Goal: Complete application form: Complete application form

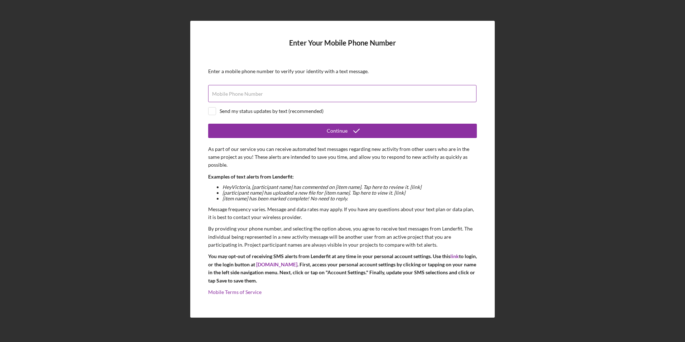
click at [261, 92] on label "Mobile Phone Number" at bounding box center [237, 94] width 51 height 6
click at [261, 92] on input "Mobile Phone Number" at bounding box center [342, 93] width 268 height 17
type input "[PHONE_NUMBER]"
click at [270, 114] on div "Send my status updates by text (recommended)" at bounding box center [272, 111] width 104 height 6
checkbox input "true"
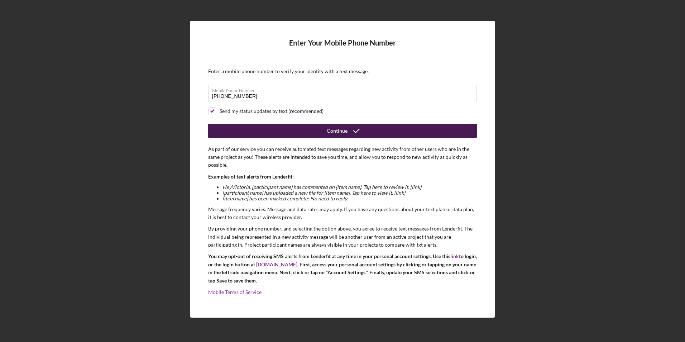
click at [289, 128] on button "Continue" at bounding box center [342, 131] width 269 height 14
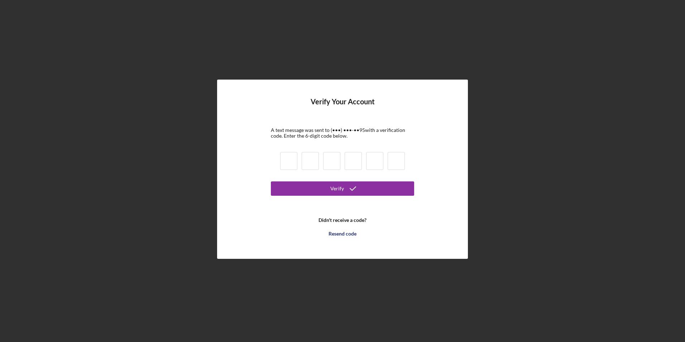
click at [283, 164] on input at bounding box center [288, 161] width 17 height 18
type input "6"
type input "7"
type input "3"
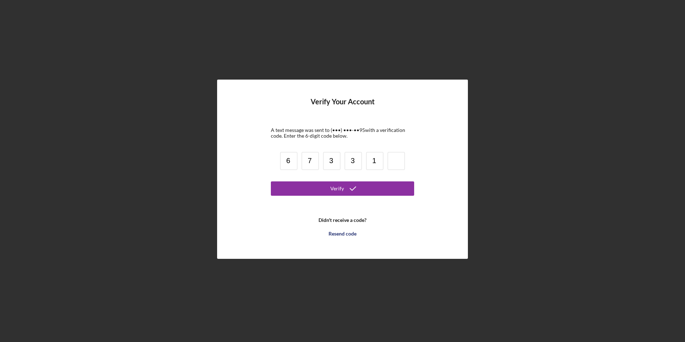
type input "1"
type input "2"
click at [319, 179] on form "Verify Your Account A text message was sent to (•••) •••-•• 95 with a verificat…" at bounding box center [342, 168] width 143 height 143
click at [322, 183] on button "Verify" at bounding box center [342, 188] width 143 height 14
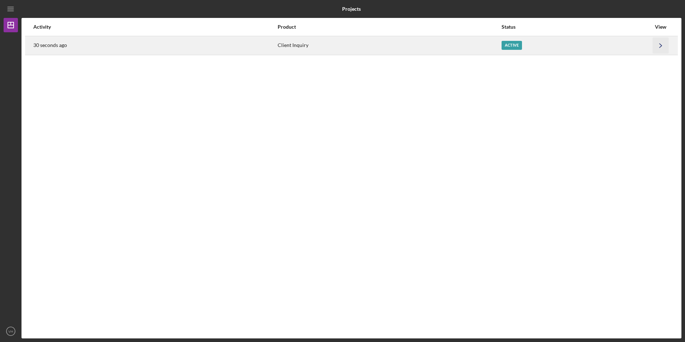
click at [660, 45] on icon "Icon/Navigate" at bounding box center [660, 45] width 16 height 16
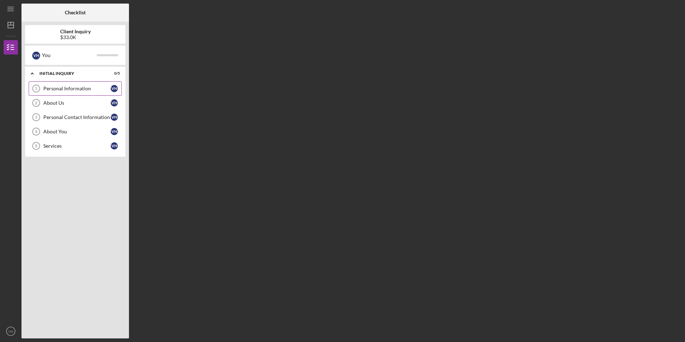
click at [98, 88] on div "Personal Information" at bounding box center [76, 89] width 67 height 6
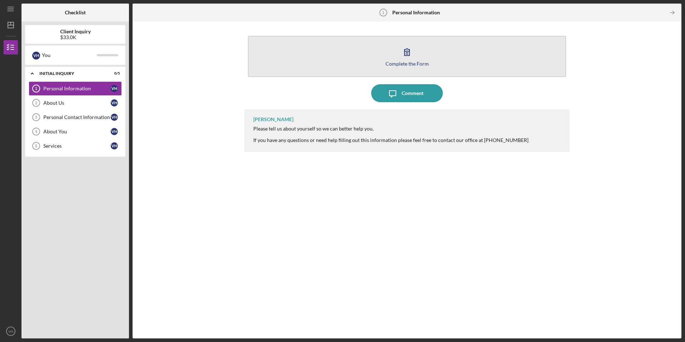
click at [372, 51] on button "Complete the Form Form" at bounding box center [407, 56] width 318 height 41
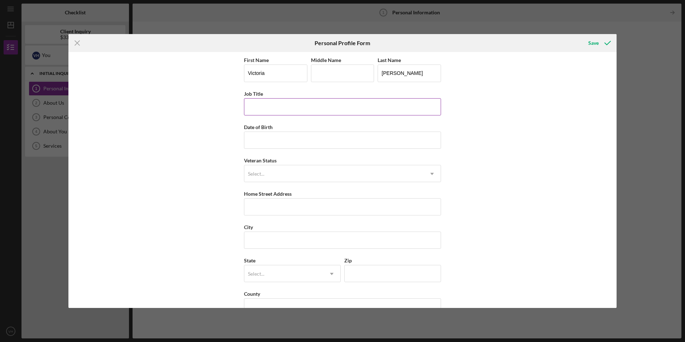
click at [322, 108] on input "Job Title" at bounding box center [342, 106] width 197 height 17
type input "Teacher"
drag, startPoint x: 293, startPoint y: 141, endPoint x: 289, endPoint y: 143, distance: 4.7
click at [293, 141] on input "Date of Birth" at bounding box center [342, 139] width 197 height 17
type input "[DATE]"
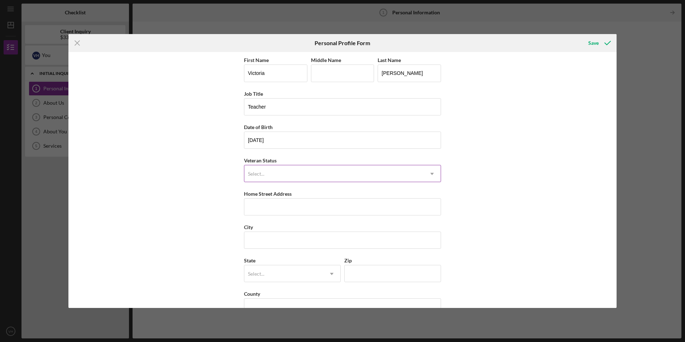
click at [279, 168] on div "Select..." at bounding box center [333, 173] width 179 height 16
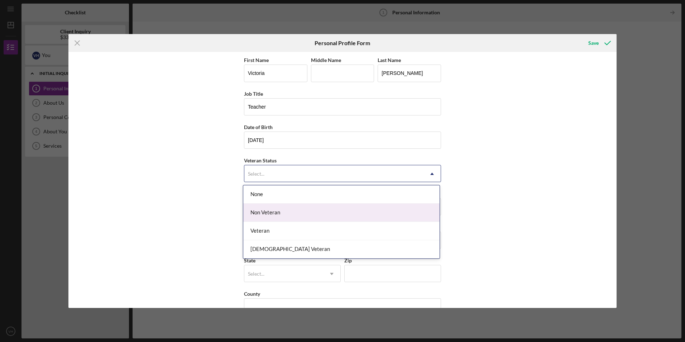
click at [299, 217] on div "Non Veteran" at bounding box center [341, 212] width 196 height 18
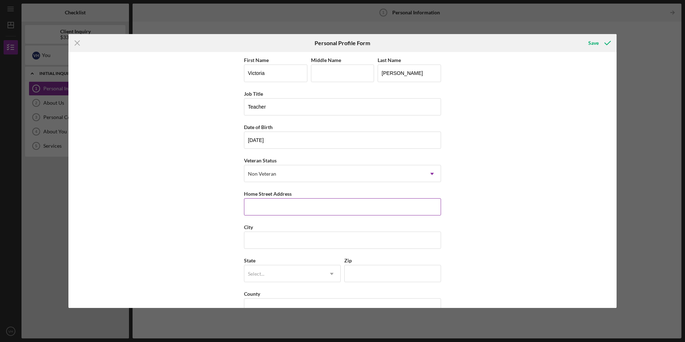
click at [286, 208] on input "Home Street Address" at bounding box center [342, 206] width 197 height 17
type input "11541 Harmony Ln"
type input "Arbor Vitae"
type input "54568"
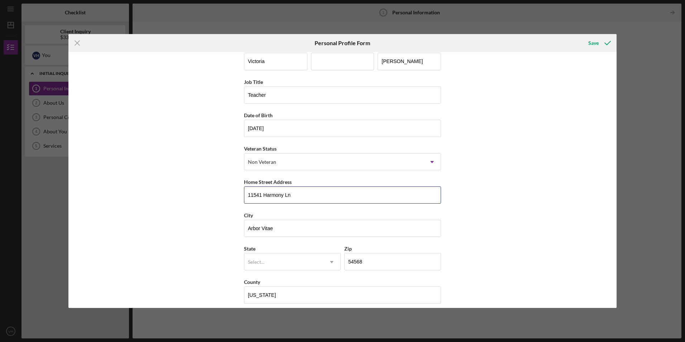
scroll to position [18, 0]
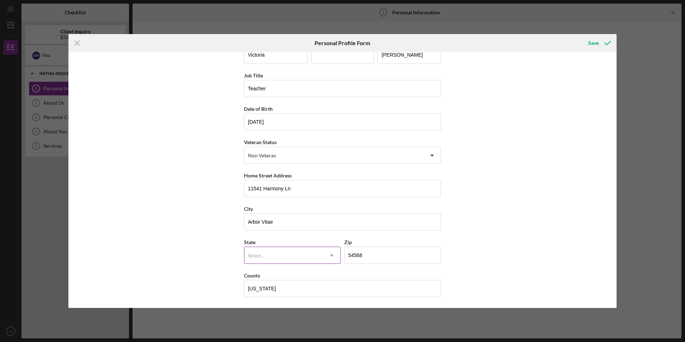
click at [278, 247] on div "Select..." at bounding box center [283, 255] width 79 height 16
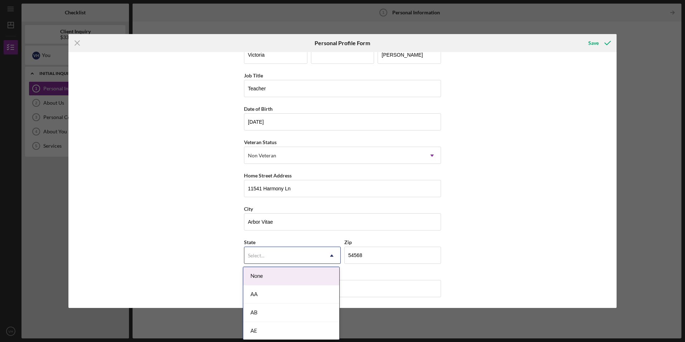
click at [549, 231] on div "First Name [PERSON_NAME] Middle Name Last Name [PERSON_NAME] Job Title Teacher …" at bounding box center [342, 179] width 548 height 255
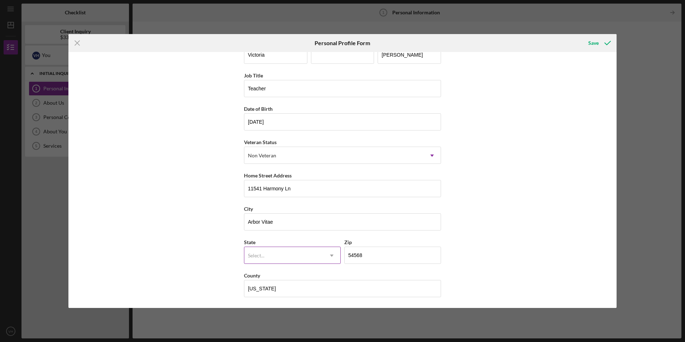
click at [305, 256] on div "Select..." at bounding box center [283, 255] width 79 height 16
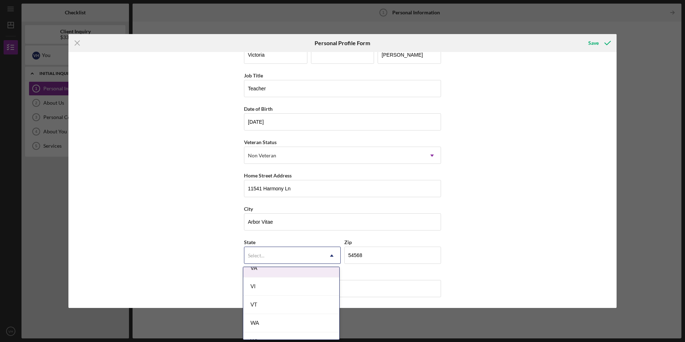
scroll to position [1316, 0]
click at [298, 283] on div "WI" at bounding box center [291, 275] width 96 height 18
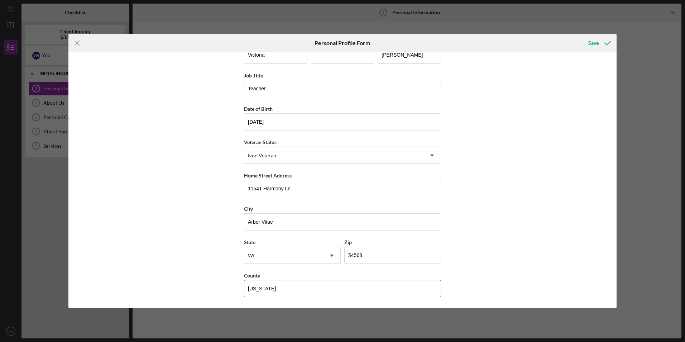
drag, startPoint x: 299, startPoint y: 288, endPoint x: 290, endPoint y: 291, distance: 9.3
click at [299, 288] on input "[US_STATE]" at bounding box center [342, 288] width 197 height 17
drag, startPoint x: 290, startPoint y: 291, endPoint x: 246, endPoint y: 288, distance: 44.5
click at [246, 288] on input "[US_STATE]" at bounding box center [342, 288] width 197 height 17
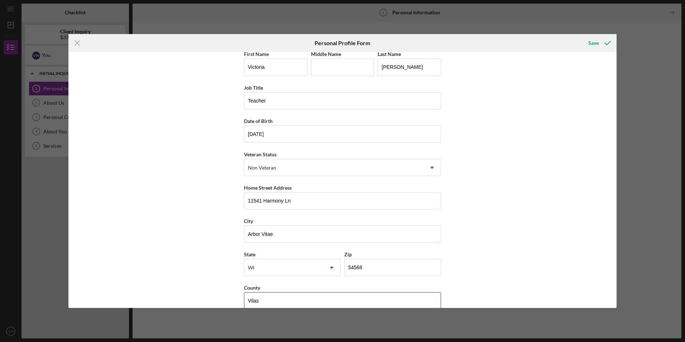
scroll to position [0, 0]
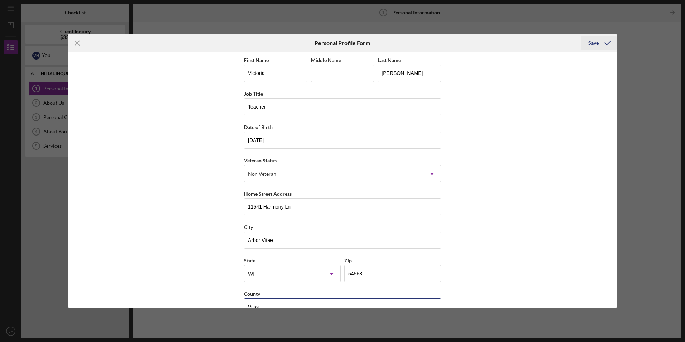
type input "Vilas"
click at [602, 42] on icon "submit" at bounding box center [607, 43] width 18 height 18
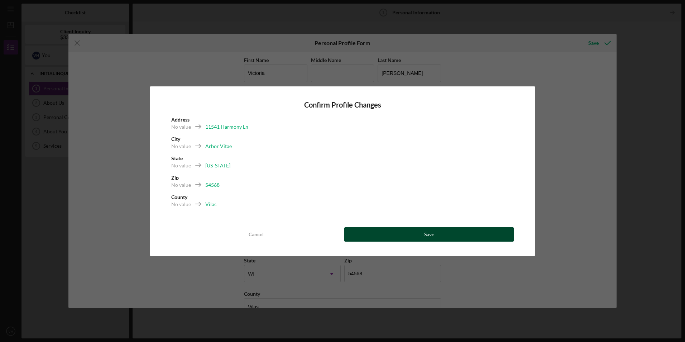
click at [449, 231] on button "Save" at bounding box center [428, 234] width 169 height 14
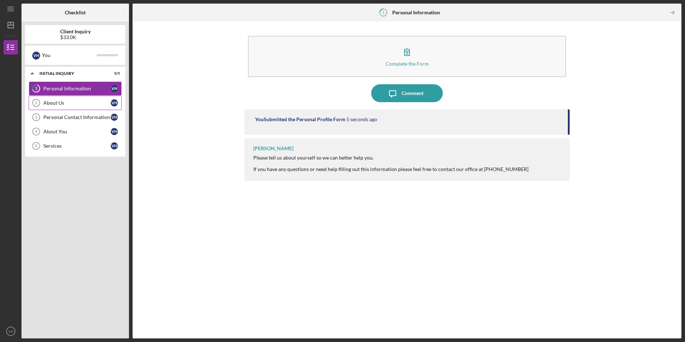
click at [91, 100] on div "About Us" at bounding box center [76, 103] width 67 height 6
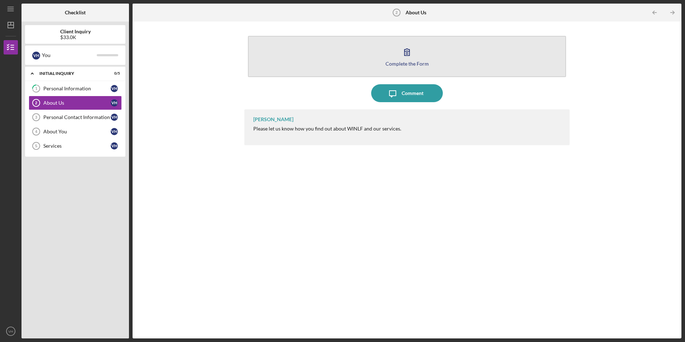
click at [360, 59] on button "Complete the Form Form" at bounding box center [407, 56] width 318 height 41
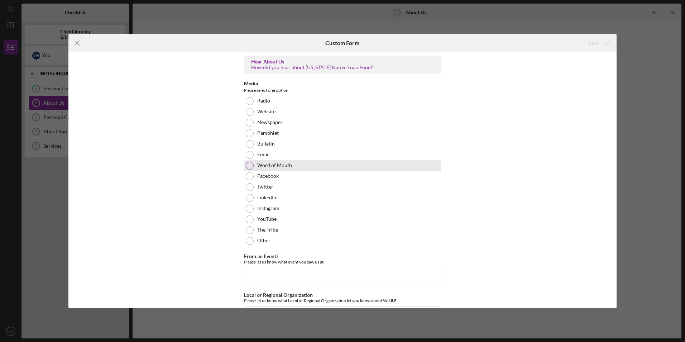
click at [368, 165] on div "Word of Mouth" at bounding box center [342, 165] width 197 height 11
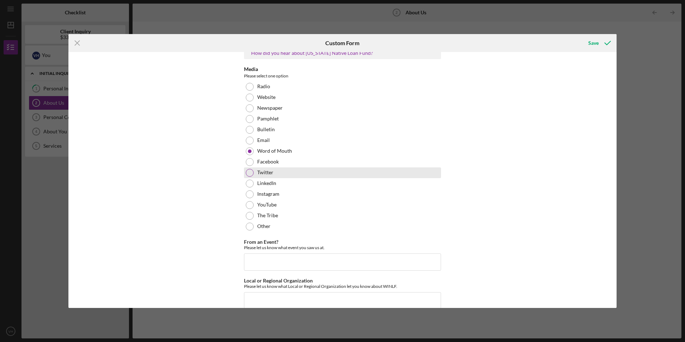
scroll to position [26, 0]
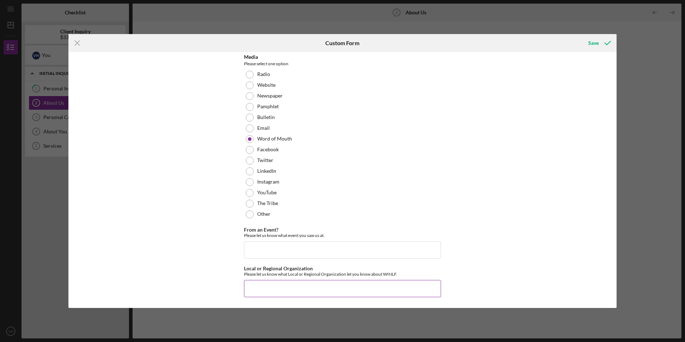
click at [380, 284] on input "Local or Regional Organization" at bounding box center [342, 288] width 197 height 17
type input "Lac du Flambeau"
click at [611, 42] on icon "submit" at bounding box center [607, 43] width 18 height 18
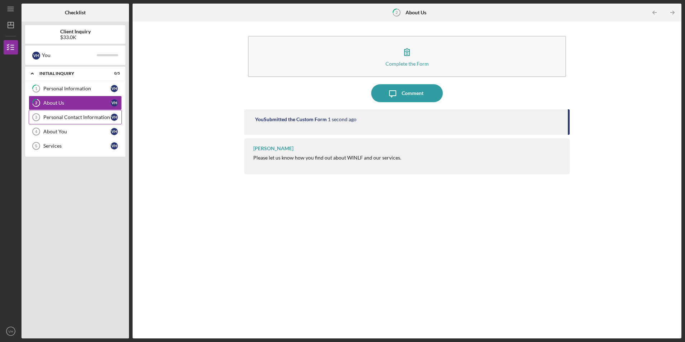
click at [72, 117] on div "Personal Contact Information" at bounding box center [76, 117] width 67 height 6
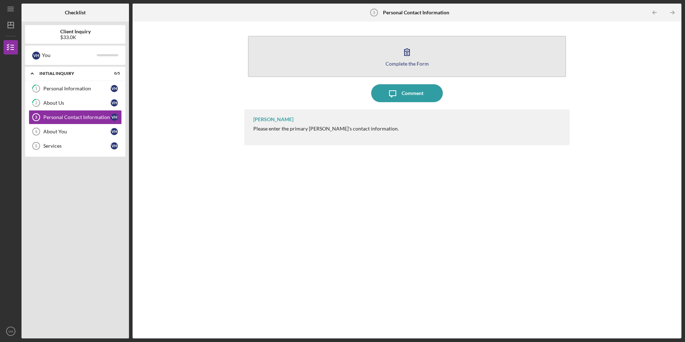
click at [298, 55] on button "Complete the Form Form" at bounding box center [407, 56] width 318 height 41
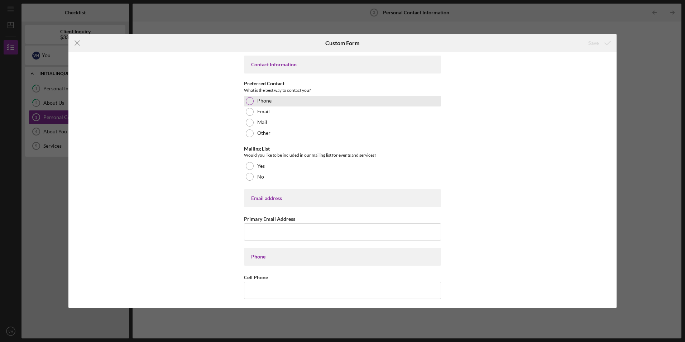
click at [249, 101] on div at bounding box center [250, 101] width 8 height 8
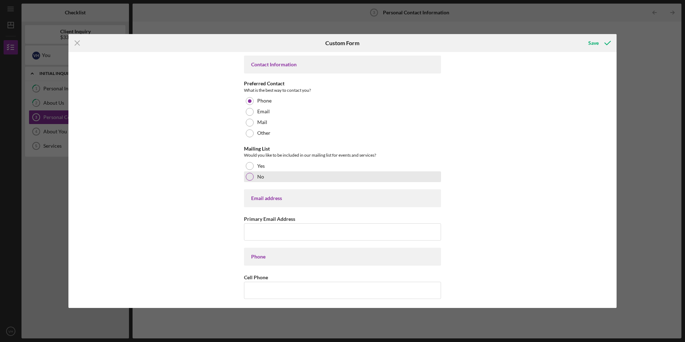
click at [255, 174] on div "No" at bounding box center [342, 176] width 197 height 11
click at [302, 232] on input "Primary Email Address" at bounding box center [342, 231] width 197 height 17
type input "[EMAIL_ADDRESS][DOMAIN_NAME]"
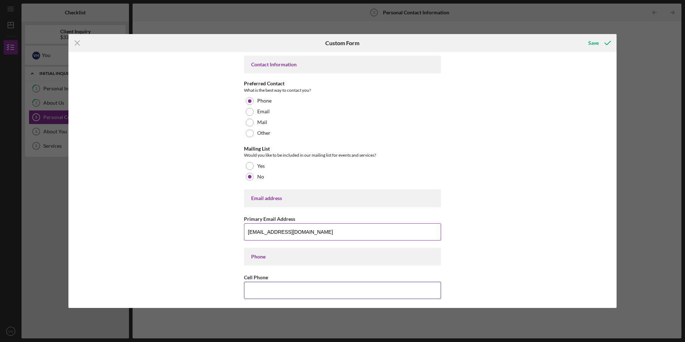
type input "[PHONE_NUMBER]"
type input "54,568"
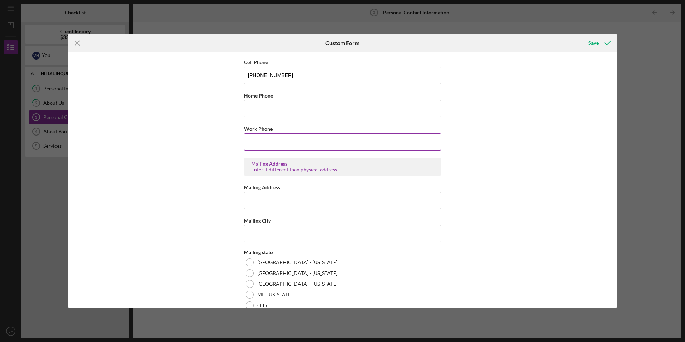
scroll to position [262, 0]
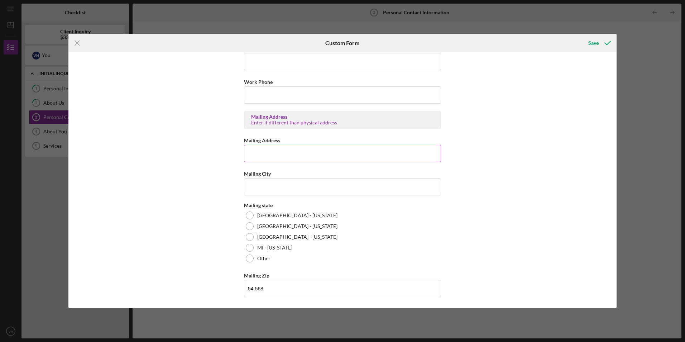
click at [346, 160] on input "Mailing Address" at bounding box center [342, 153] width 197 height 17
type input "11541 Harmony Ln"
type input "Arbor Vitae"
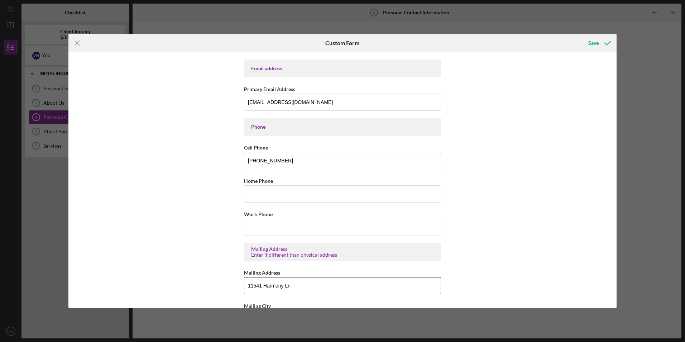
scroll to position [119, 0]
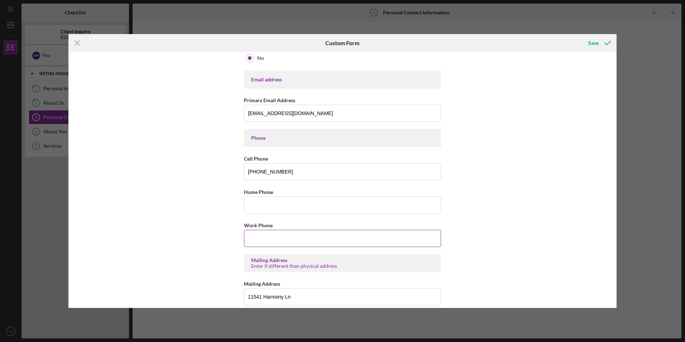
click at [310, 235] on input "Work Phone" at bounding box center [342, 238] width 197 height 17
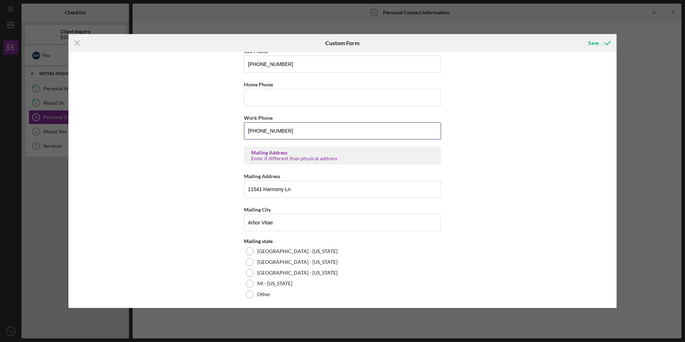
scroll to position [262, 0]
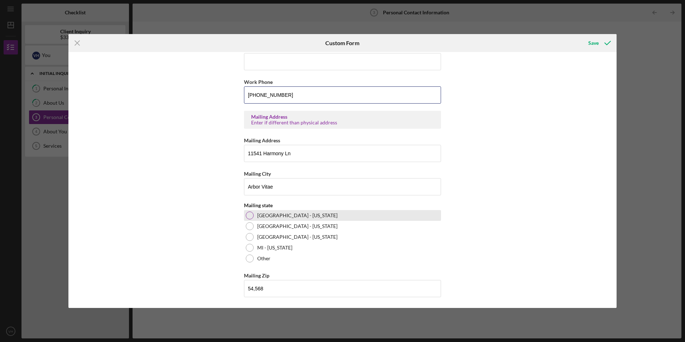
type input "[PHONE_NUMBER]"
click at [270, 215] on label "[GEOGRAPHIC_DATA] - [US_STATE]" at bounding box center [297, 215] width 80 height 6
click at [276, 295] on input "54,568" at bounding box center [342, 288] width 197 height 17
type input "54,568"
click at [591, 44] on div "Save" at bounding box center [593, 43] width 10 height 14
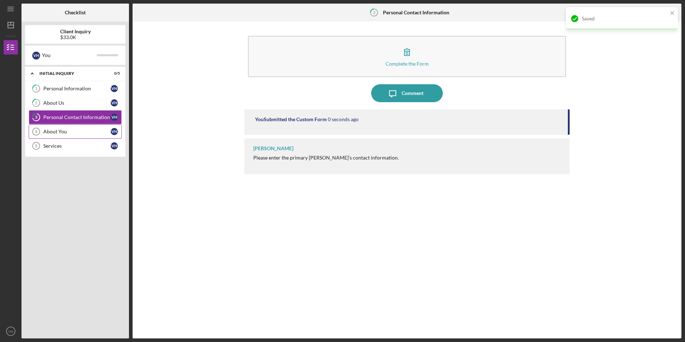
click at [61, 134] on div "About You" at bounding box center [76, 132] width 67 height 6
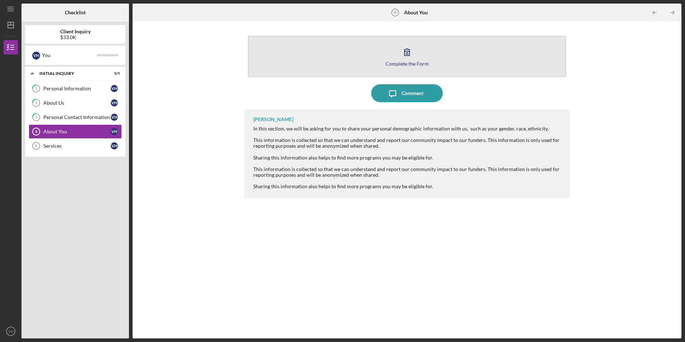
click at [330, 66] on button "Complete the Form Form" at bounding box center [407, 56] width 318 height 41
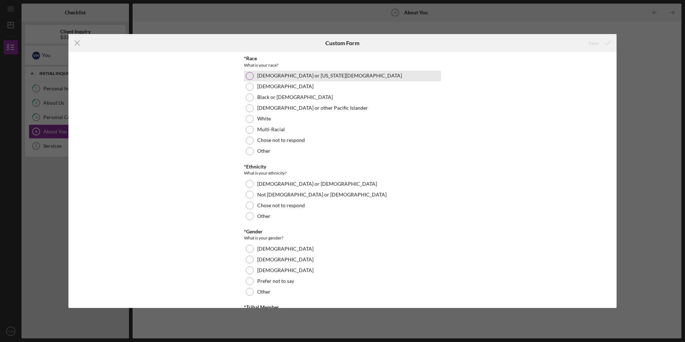
click at [336, 77] on div "[DEMOGRAPHIC_DATA] or [US_STATE][DEMOGRAPHIC_DATA]" at bounding box center [342, 76] width 197 height 11
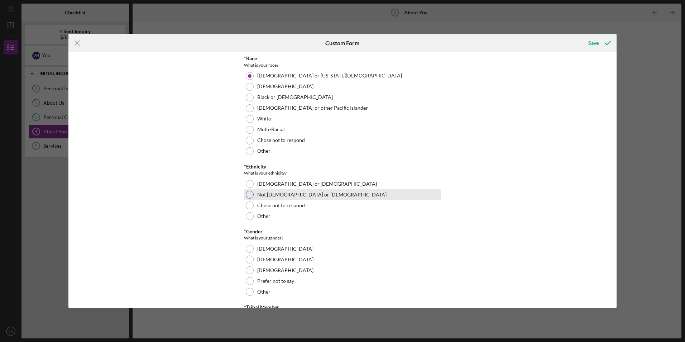
drag, startPoint x: 291, startPoint y: 191, endPoint x: 292, endPoint y: 195, distance: 4.0
click at [291, 192] on label "Not [DEMOGRAPHIC_DATA] or [DEMOGRAPHIC_DATA]" at bounding box center [321, 195] width 129 height 6
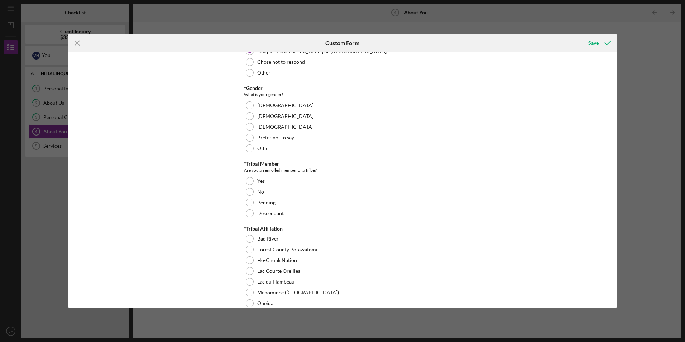
scroll to position [72, 0]
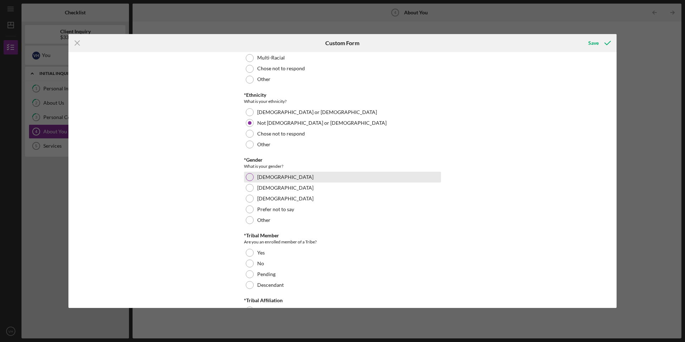
click at [307, 178] on div "[DEMOGRAPHIC_DATA]" at bounding box center [342, 177] width 197 height 11
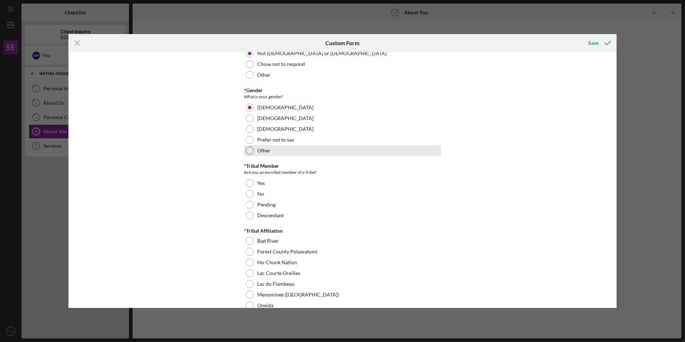
scroll to position [143, 0]
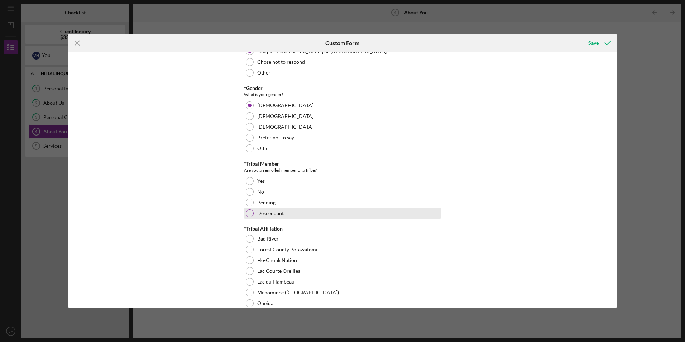
click at [288, 216] on div "Descendant" at bounding box center [342, 213] width 197 height 11
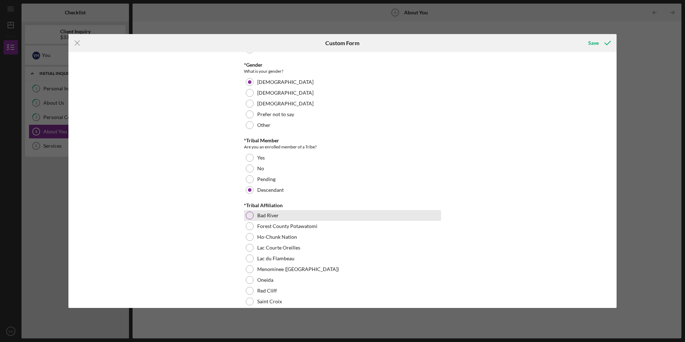
scroll to position [179, 0]
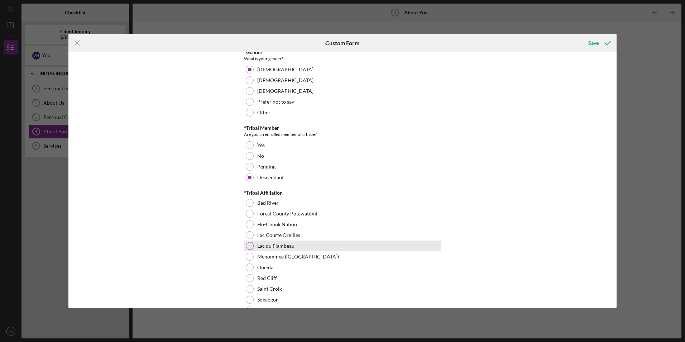
click at [290, 242] on div "Lac du Flambeau" at bounding box center [342, 245] width 197 height 11
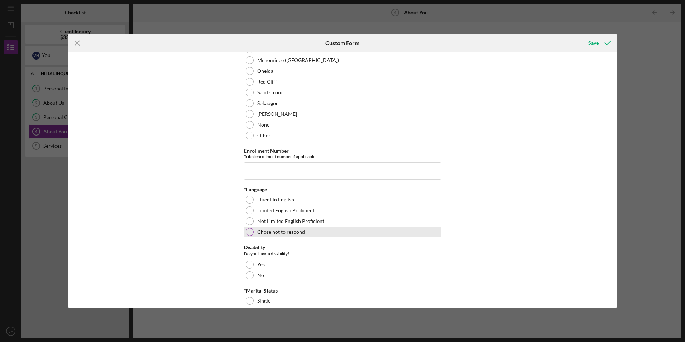
scroll to position [394, 0]
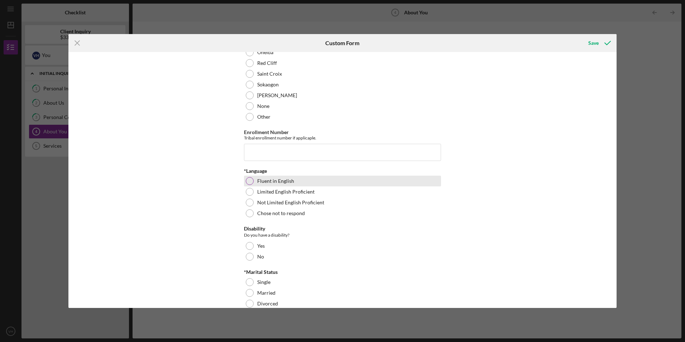
click at [323, 180] on div "Fluent in English" at bounding box center [342, 180] width 197 height 11
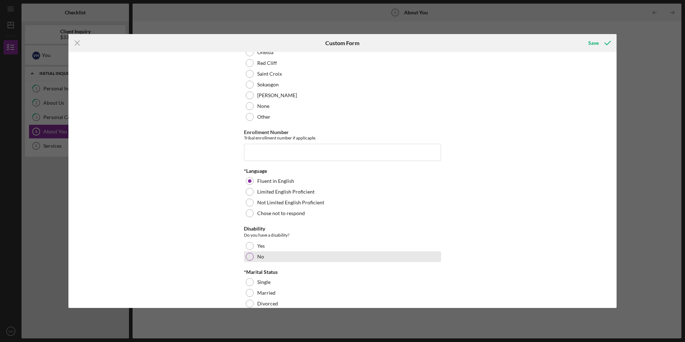
click at [363, 251] on div "No" at bounding box center [342, 256] width 197 height 11
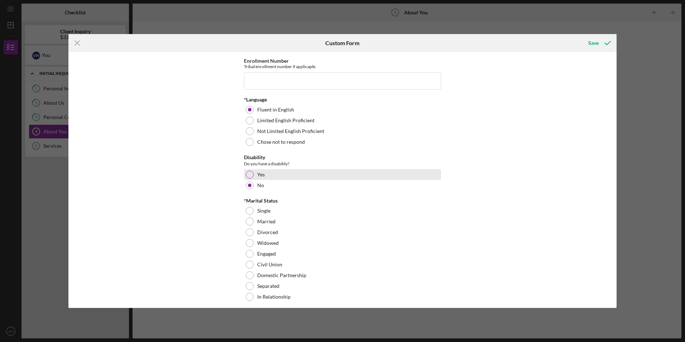
scroll to position [466, 0]
click at [300, 207] on div "Single" at bounding box center [342, 210] width 197 height 11
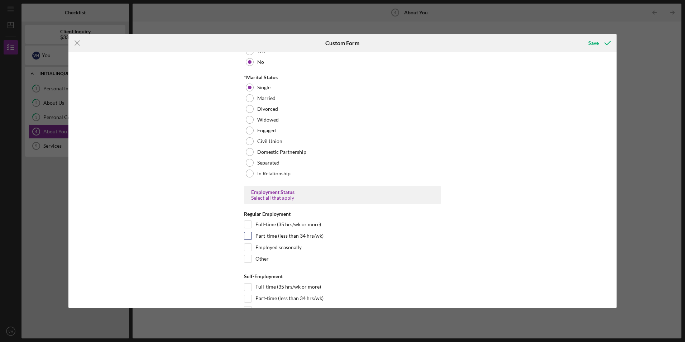
scroll to position [609, 0]
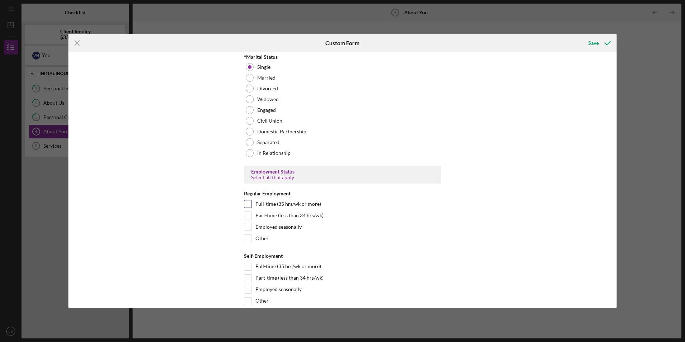
click at [307, 202] on label "Full-time (35 hrs/wk or more)" at bounding box center [288, 203] width 66 height 7
click at [251, 202] on input "Full-time (35 hrs/wk or more)" at bounding box center [247, 203] width 7 height 7
checkbox input "true"
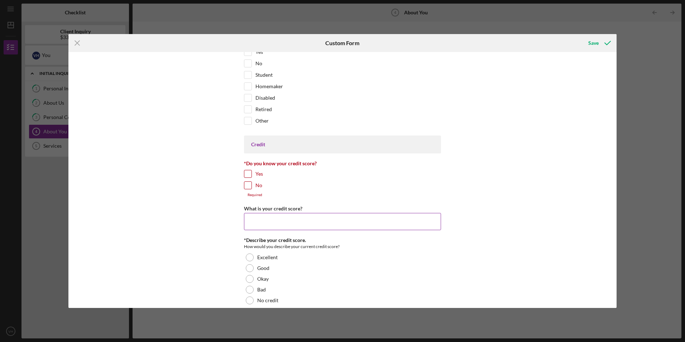
scroll to position [895, 0]
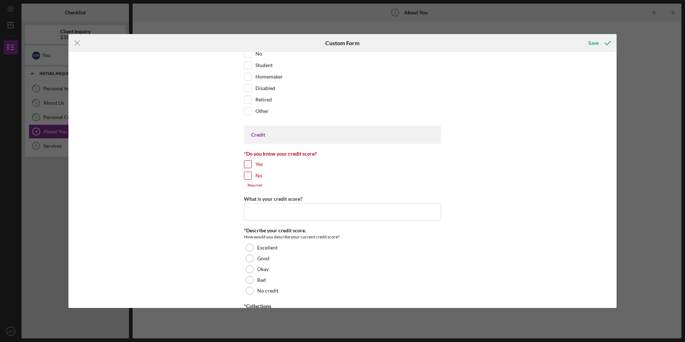
click at [249, 162] on input "Yes" at bounding box center [247, 163] width 7 height 7
checkbox input "true"
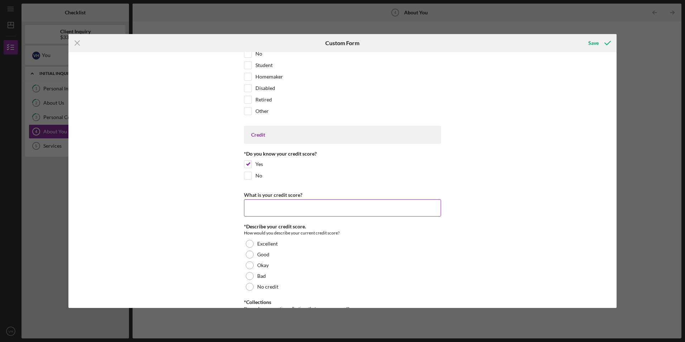
click at [332, 202] on input "What is your credit score?" at bounding box center [342, 207] width 197 height 17
type input "738"
click at [363, 252] on div "Good" at bounding box center [342, 254] width 197 height 11
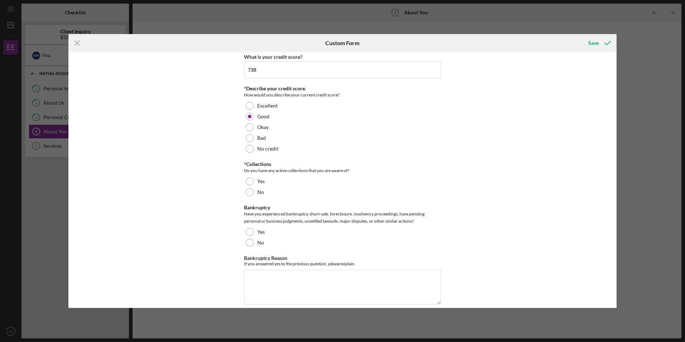
scroll to position [1038, 0]
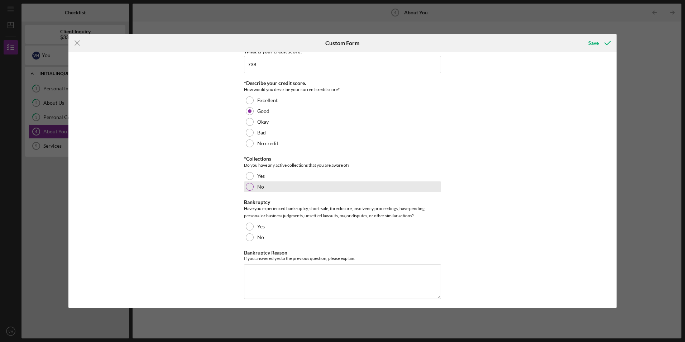
click at [255, 186] on div "No" at bounding box center [342, 186] width 197 height 11
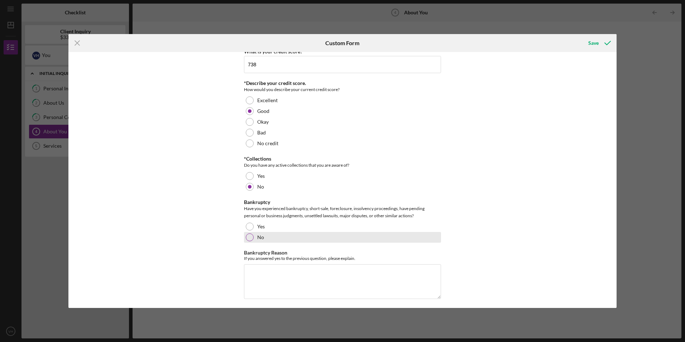
click at [268, 237] on div "No" at bounding box center [342, 237] width 197 height 11
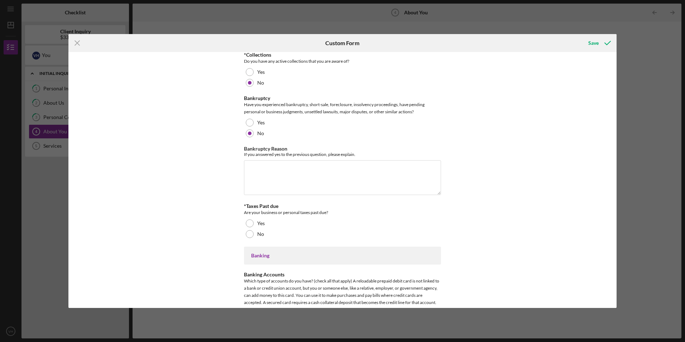
scroll to position [1146, 0]
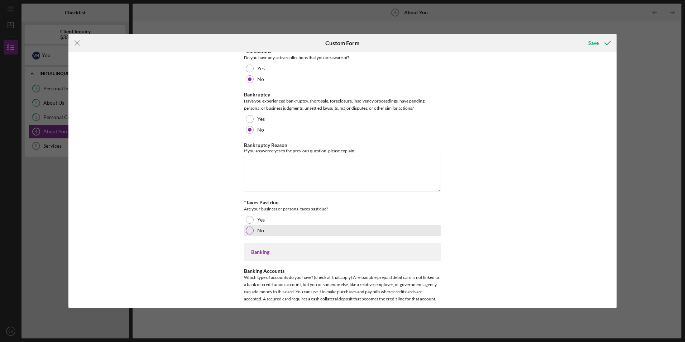
click at [365, 230] on div "No" at bounding box center [342, 230] width 197 height 11
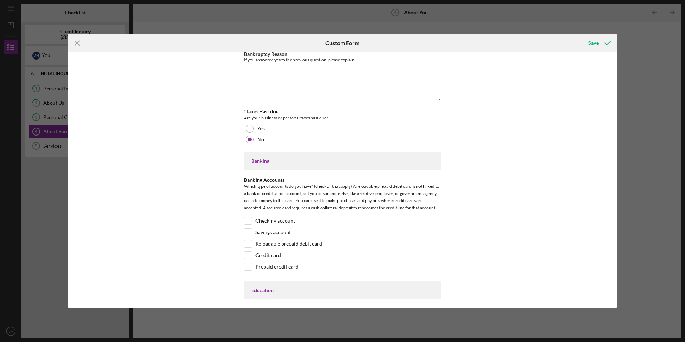
scroll to position [1253, 0]
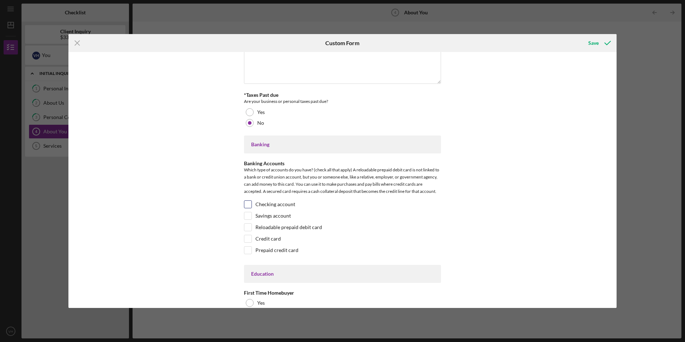
click at [260, 203] on label "Checking account" at bounding box center [275, 204] width 40 height 7
click at [251, 203] on input "Checking account" at bounding box center [247, 204] width 7 height 7
checkbox input "true"
click at [265, 210] on div "Checking account" at bounding box center [342, 205] width 197 height 11
click at [273, 214] on label "Savings account" at bounding box center [272, 215] width 35 height 7
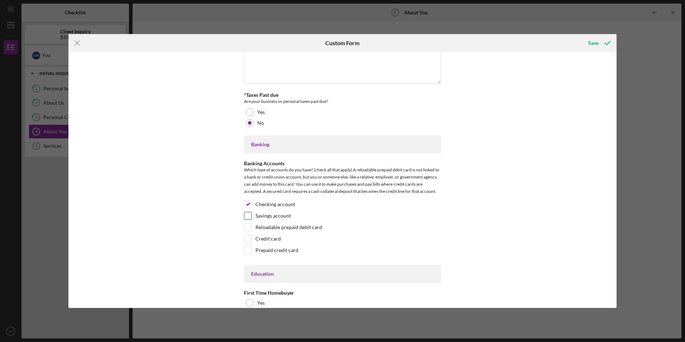
click at [251, 214] on input "Savings account" at bounding box center [247, 215] width 7 height 7
checkbox input "true"
click at [276, 237] on label "Credit card" at bounding box center [267, 238] width 25 height 7
click at [251, 237] on input "Credit card" at bounding box center [247, 238] width 7 height 7
checkbox input "true"
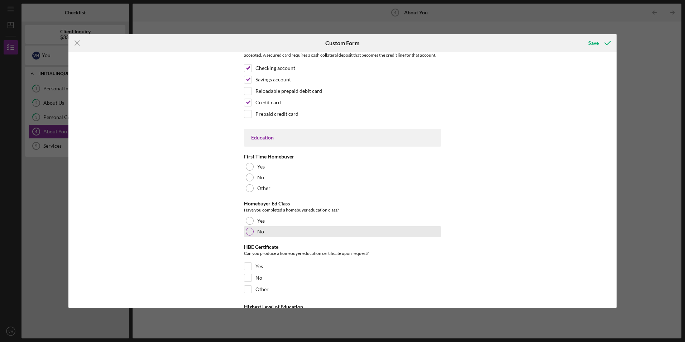
scroll to position [1397, 0]
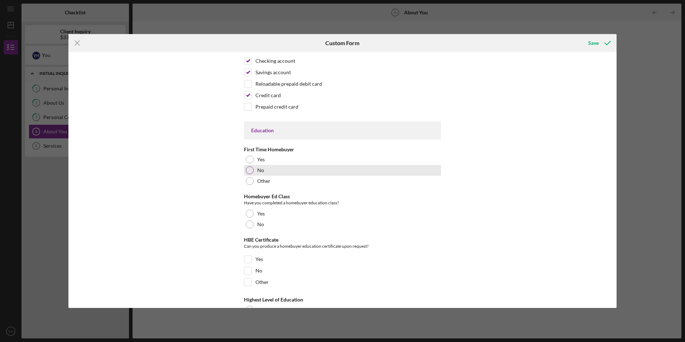
click at [282, 171] on div "No" at bounding box center [342, 170] width 197 height 11
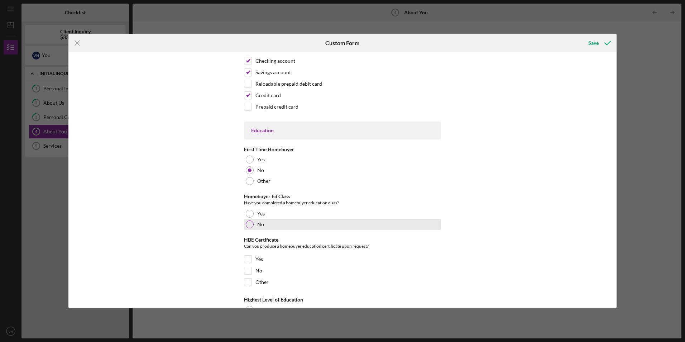
click at [280, 222] on div "No" at bounding box center [342, 224] width 197 height 11
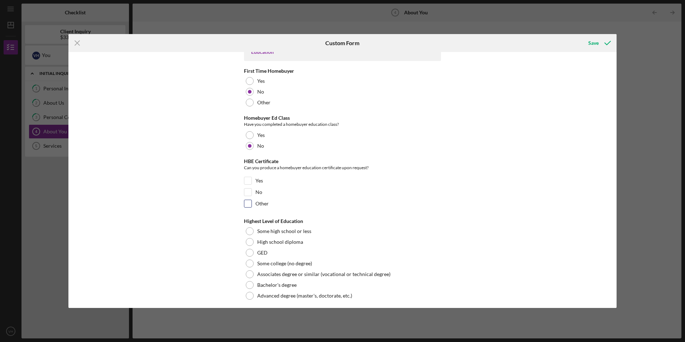
scroll to position [1479, 0]
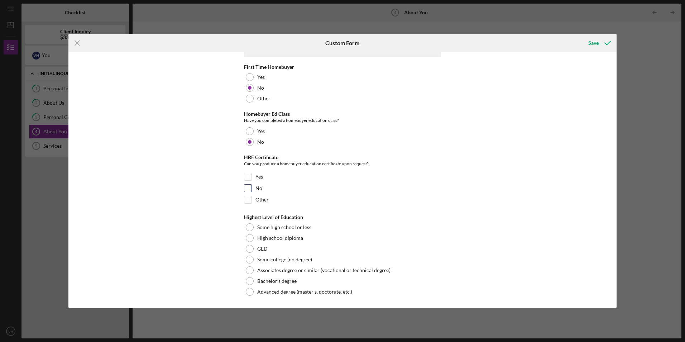
click at [246, 188] on input "No" at bounding box center [247, 187] width 7 height 7
checkbox input "true"
click at [339, 283] on div "Bachelor's degree" at bounding box center [342, 280] width 197 height 11
click at [596, 40] on div "Save" at bounding box center [593, 43] width 10 height 14
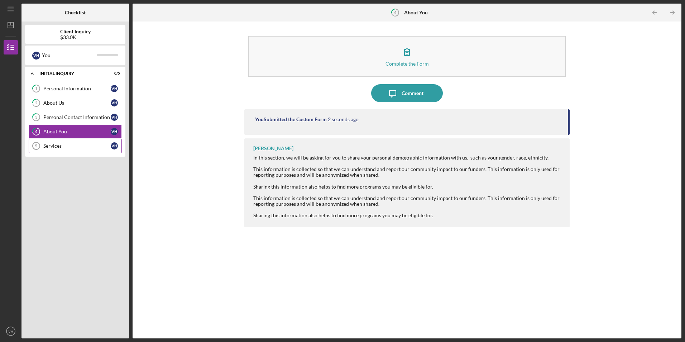
click at [82, 143] on link "Services 5 Services V H" at bounding box center [75, 146] width 93 height 14
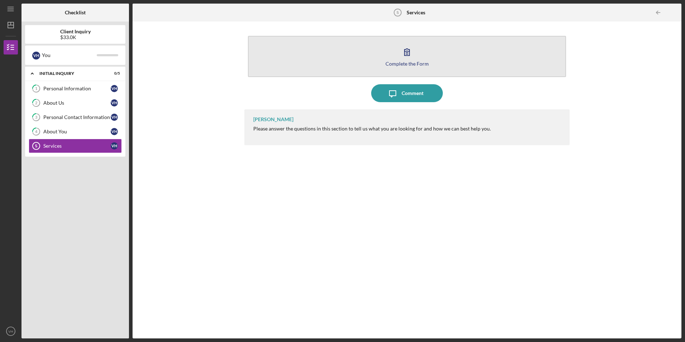
click at [288, 58] on button "Complete the Form Form" at bounding box center [407, 56] width 318 height 41
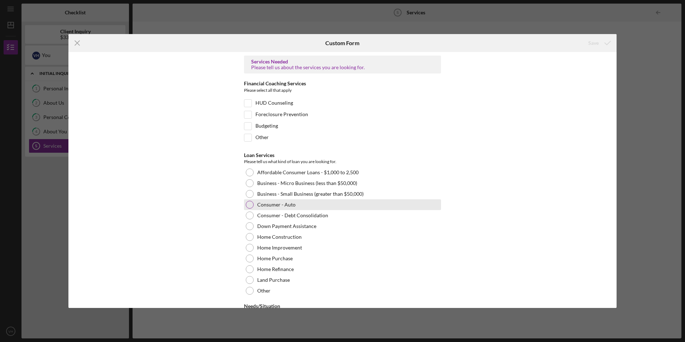
click at [304, 205] on div "Consumer - Auto" at bounding box center [342, 204] width 197 height 11
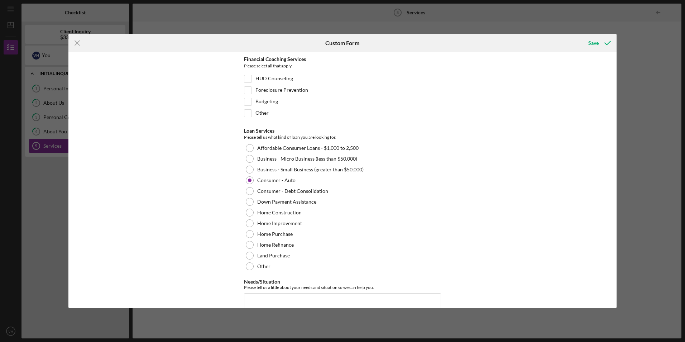
scroll to position [56, 0]
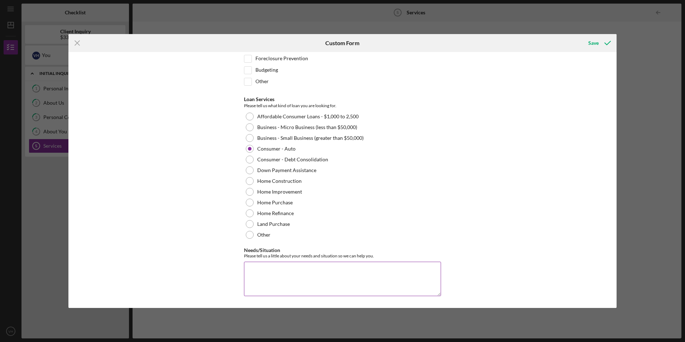
click at [356, 267] on textarea "Needs/Situation" at bounding box center [342, 278] width 197 height 34
type textarea "B"
type textarea "W"
type textarea "Purchase new car"
click at [590, 47] on div "Save" at bounding box center [593, 43] width 10 height 14
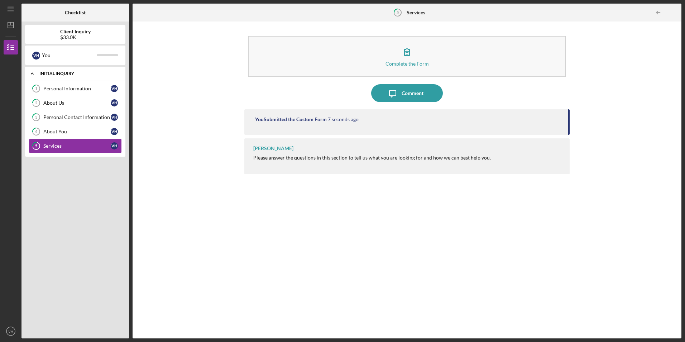
click at [73, 72] on div "Initial Inquiry" at bounding box center [77, 73] width 77 height 4
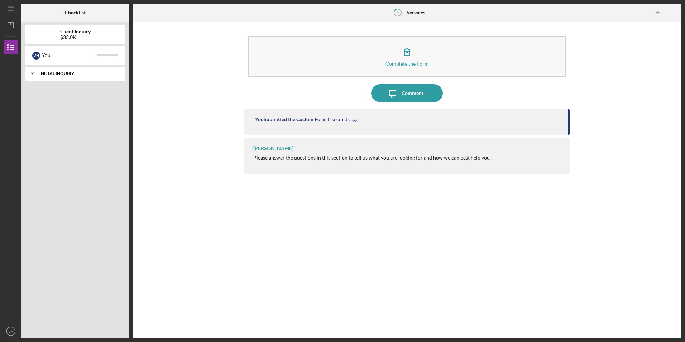
click at [74, 72] on div "Initial Inquiry" at bounding box center [77, 73] width 77 height 4
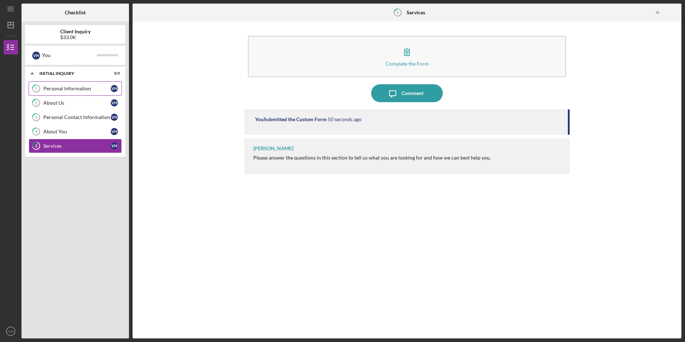
click at [99, 85] on link "1 Personal Information V H" at bounding box center [75, 88] width 93 height 14
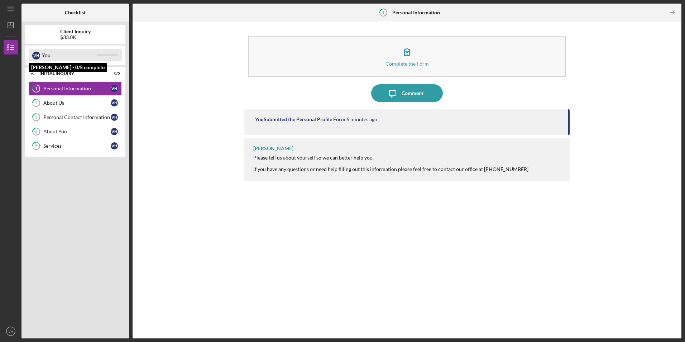
click at [106, 56] on div at bounding box center [107, 55] width 21 height 2
click at [675, 12] on icon "Icon/Table Pagination Arrow" at bounding box center [672, 13] width 16 height 16
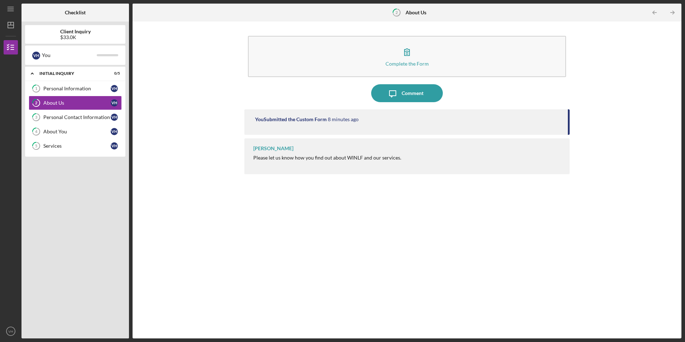
click at [675, 12] on icon "Icon/Table Pagination Arrow" at bounding box center [672, 13] width 16 height 16
